Goal: Obtain resource: Download file/media

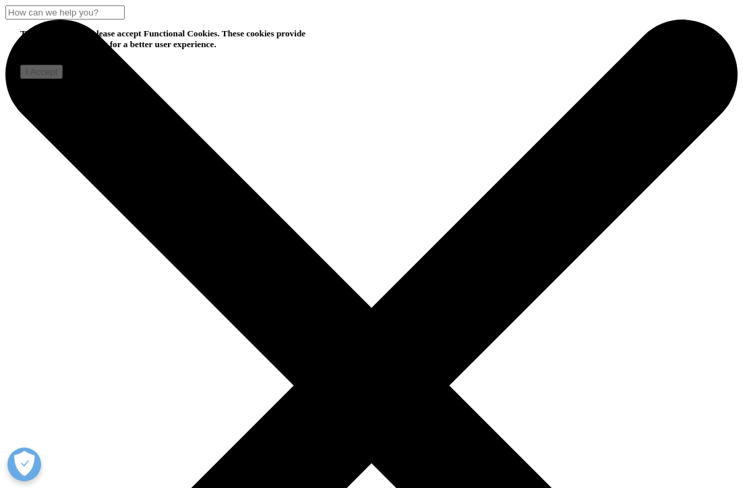
scroll to position [917, 0]
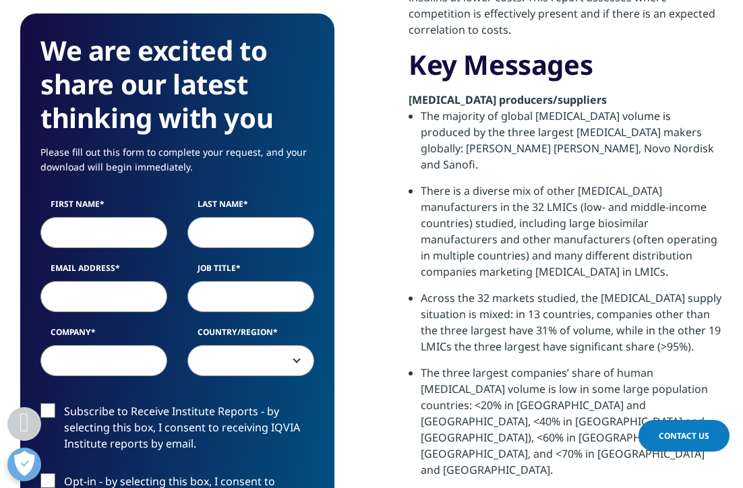
scroll to position [1282, 0]
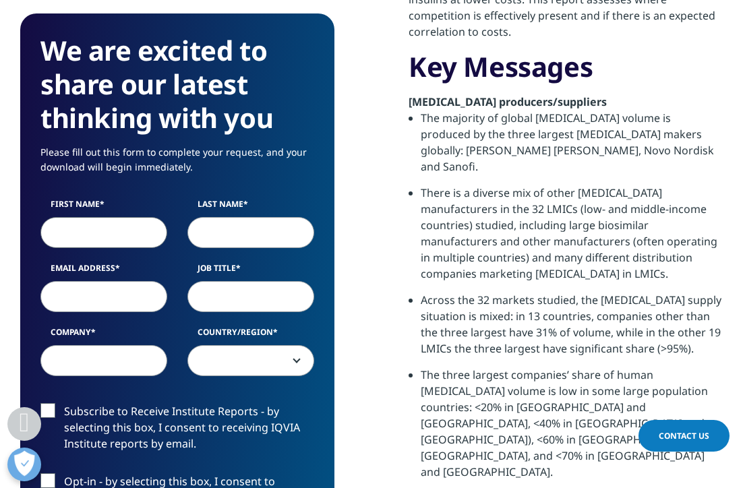
click at [90, 236] on input "First Name" at bounding box center [103, 232] width 127 height 31
click at [529, 367] on li "The three largest companies’ share of human [MEDICAL_DATA] volume is low in som…" at bounding box center [572, 428] width 302 height 123
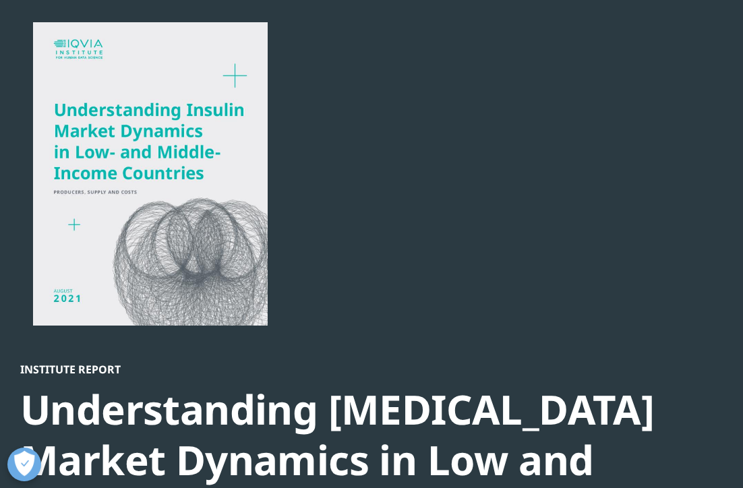
scroll to position [0, 0]
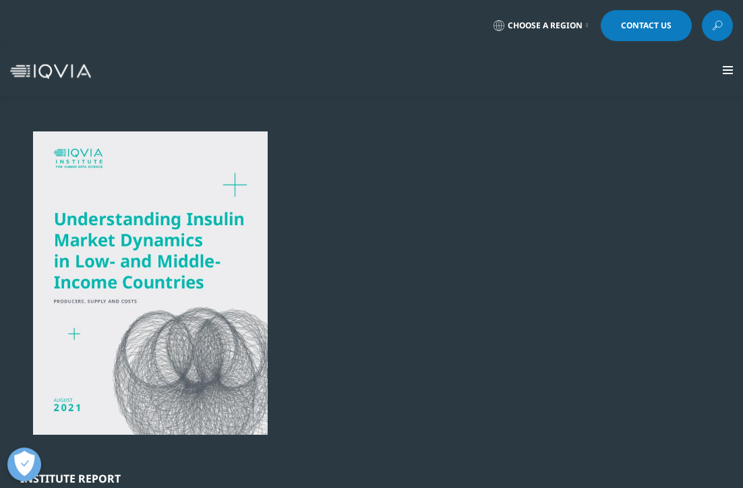
click at [183, 227] on div at bounding box center [150, 284] width 260 height 304
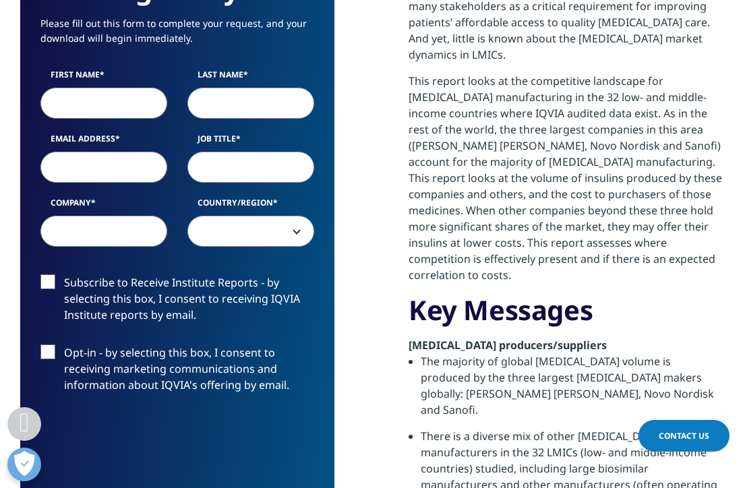
scroll to position [1070, 0]
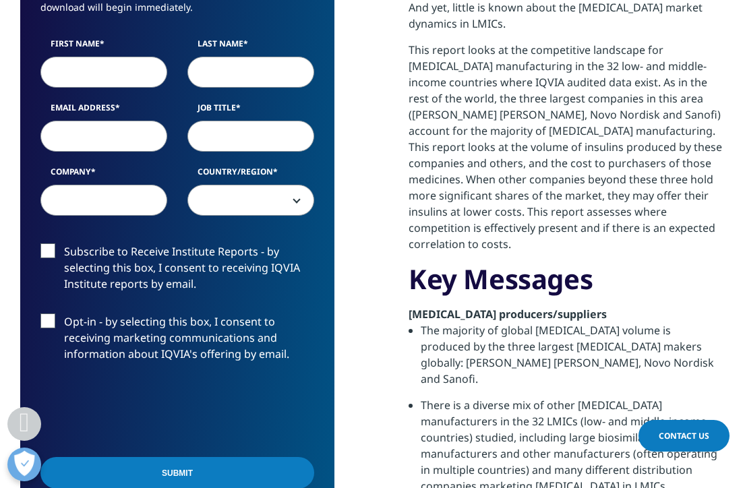
click at [65, 71] on input "First Name" at bounding box center [103, 72] width 127 height 31
type input "[PERSON_NAME]"
type input "Sanusi"
type input "[EMAIL_ADDRESS][US_STATE][DOMAIN_NAME]"
select select "[GEOGRAPHIC_DATA]"
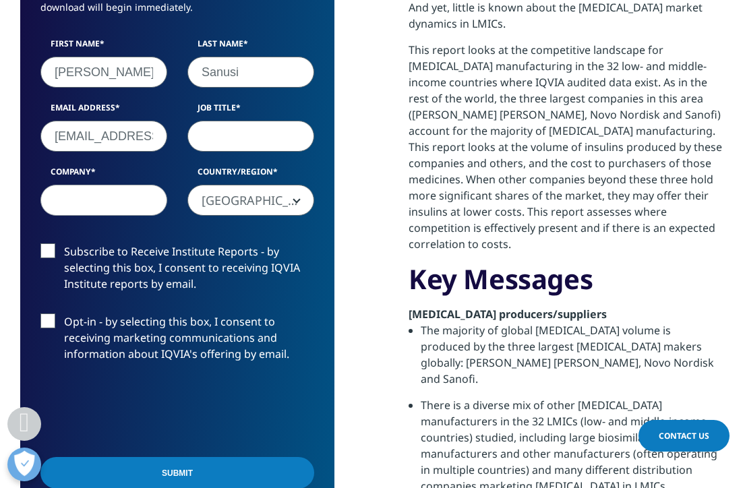
click at [225, 139] on input "Job Title" at bounding box center [251, 136] width 127 height 31
type input "Student"
type input "[US_STATE] Law Review"
click at [48, 248] on label "Subscribe to Receive Institute Reports - by selecting this box, I consent to re…" at bounding box center [177, 271] width 274 height 56
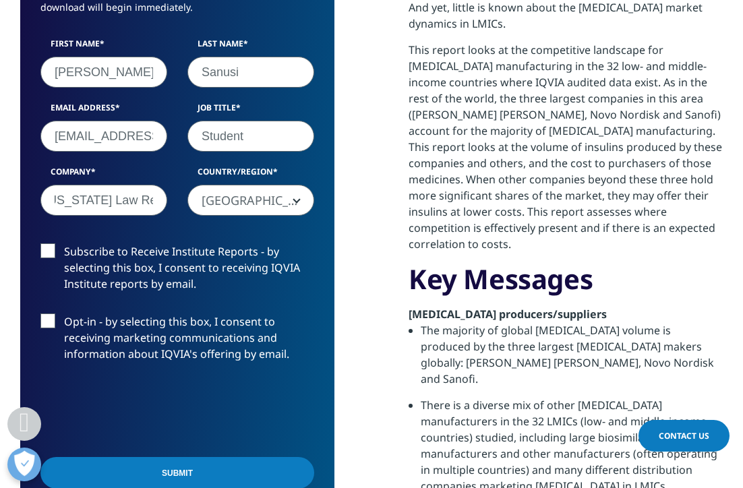
click at [64, 243] on input "Subscribe to Receive Institute Reports - by selecting this box, I consent to re…" at bounding box center [64, 243] width 0 height 0
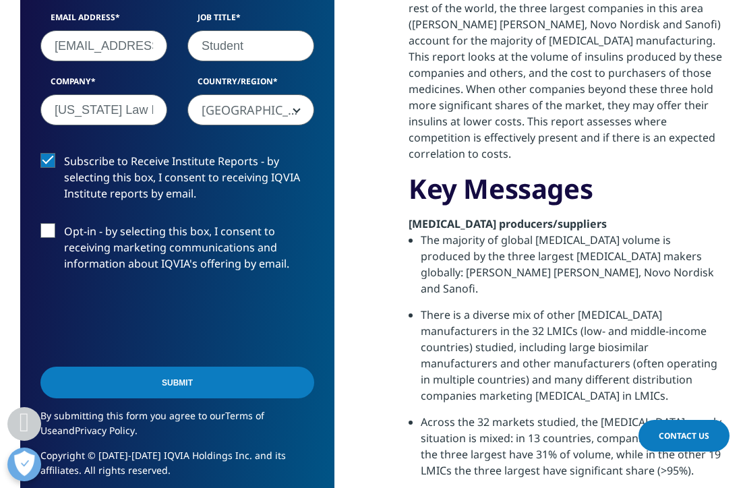
scroll to position [1171, 0]
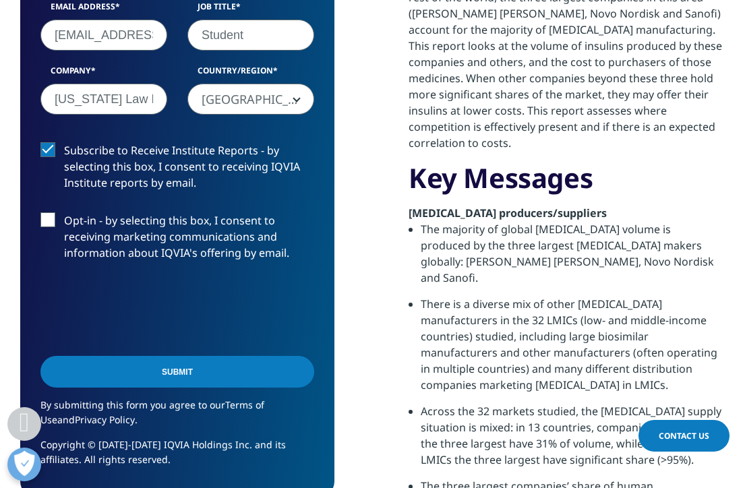
click at [105, 375] on input "Submit" at bounding box center [177, 372] width 274 height 32
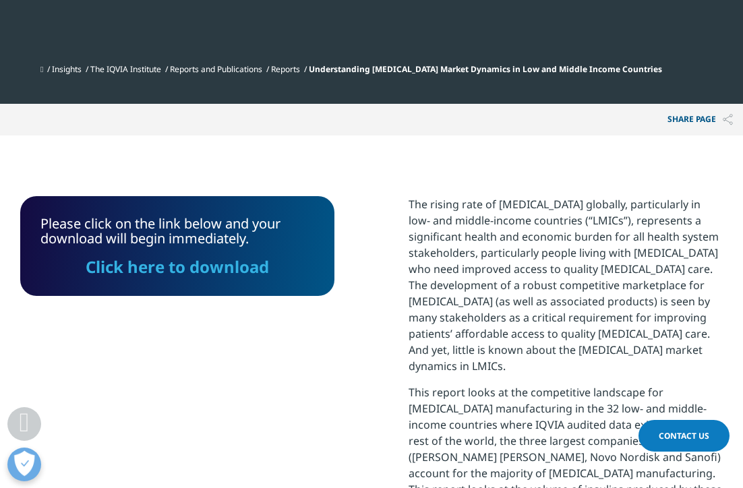
scroll to position [722, 0]
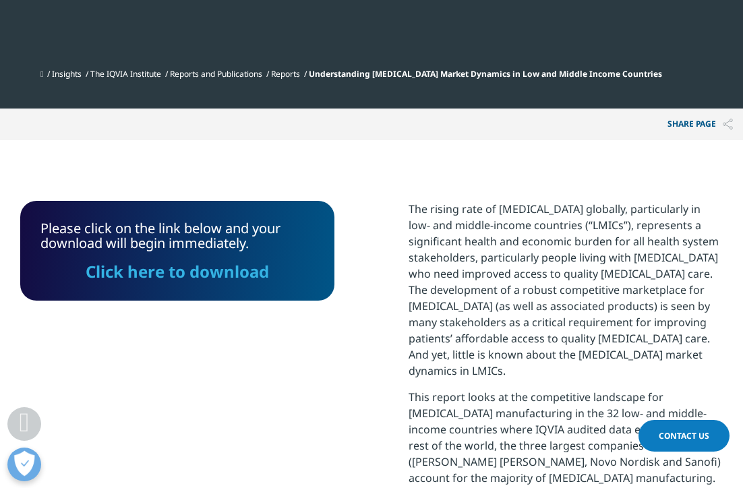
click at [198, 274] on link "Click here to download" at bounding box center [177, 271] width 183 height 22
